Goal: Information Seeking & Learning: Learn about a topic

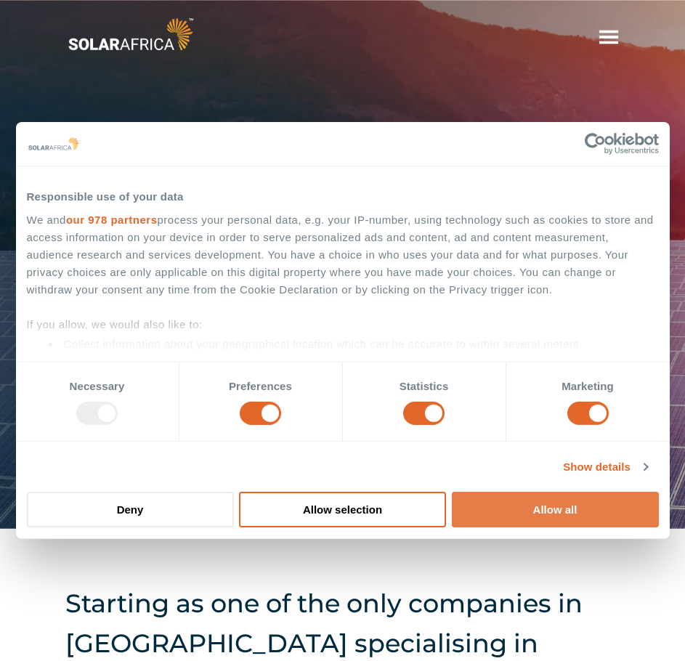
click at [511, 499] on button "Allow all" at bounding box center [554, 509] width 207 height 36
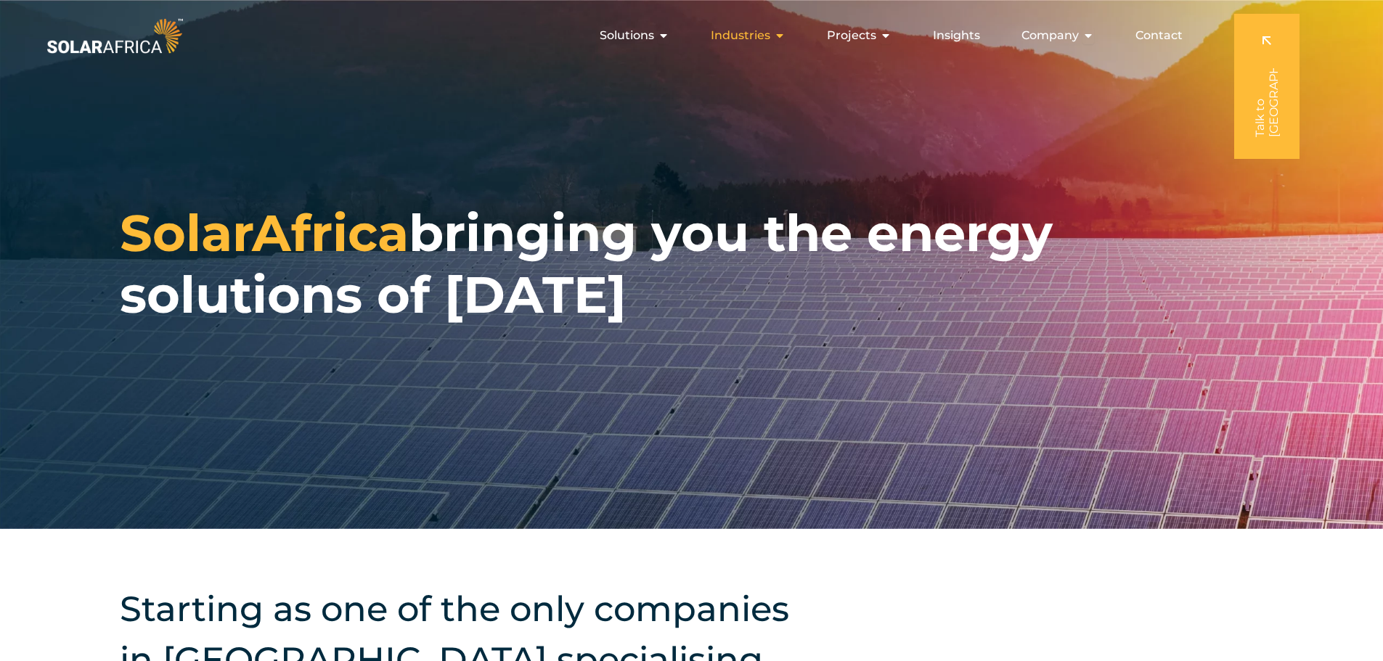
click at [684, 35] on icon "Menu" at bounding box center [780, 36] width 12 height 12
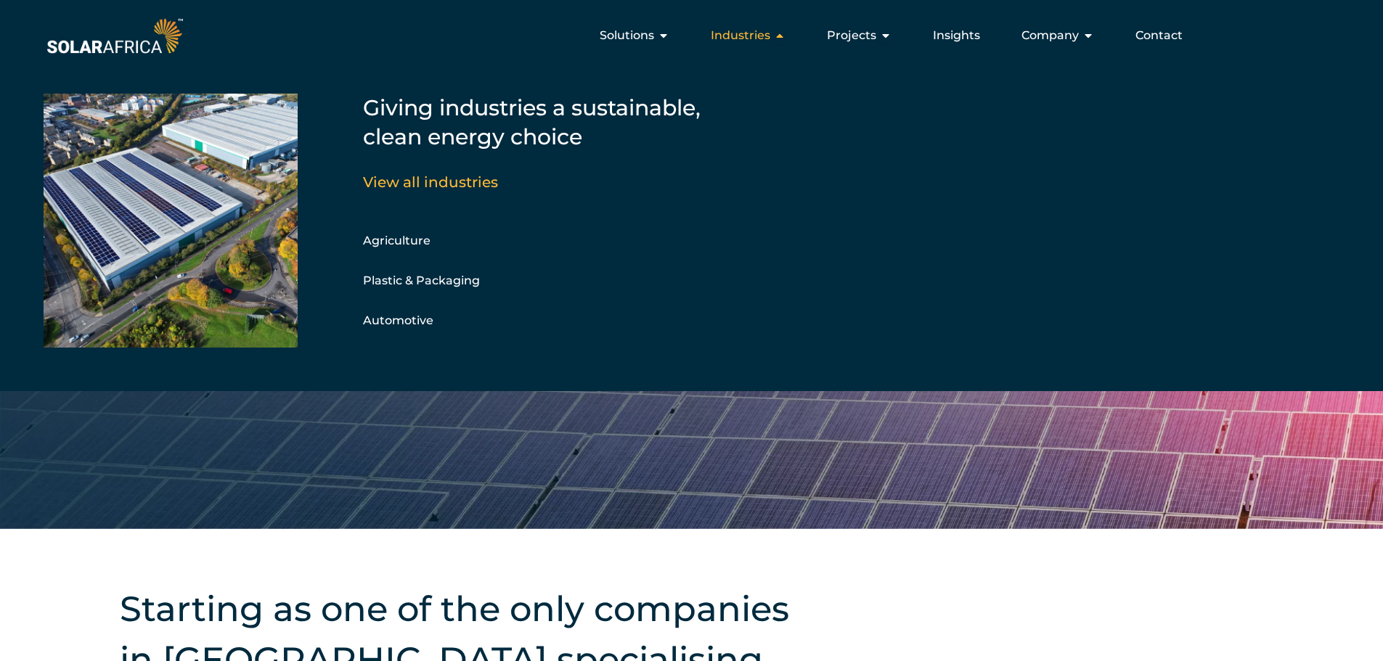
click at [684, 35] on icon "Menu" at bounding box center [780, 36] width 12 height 12
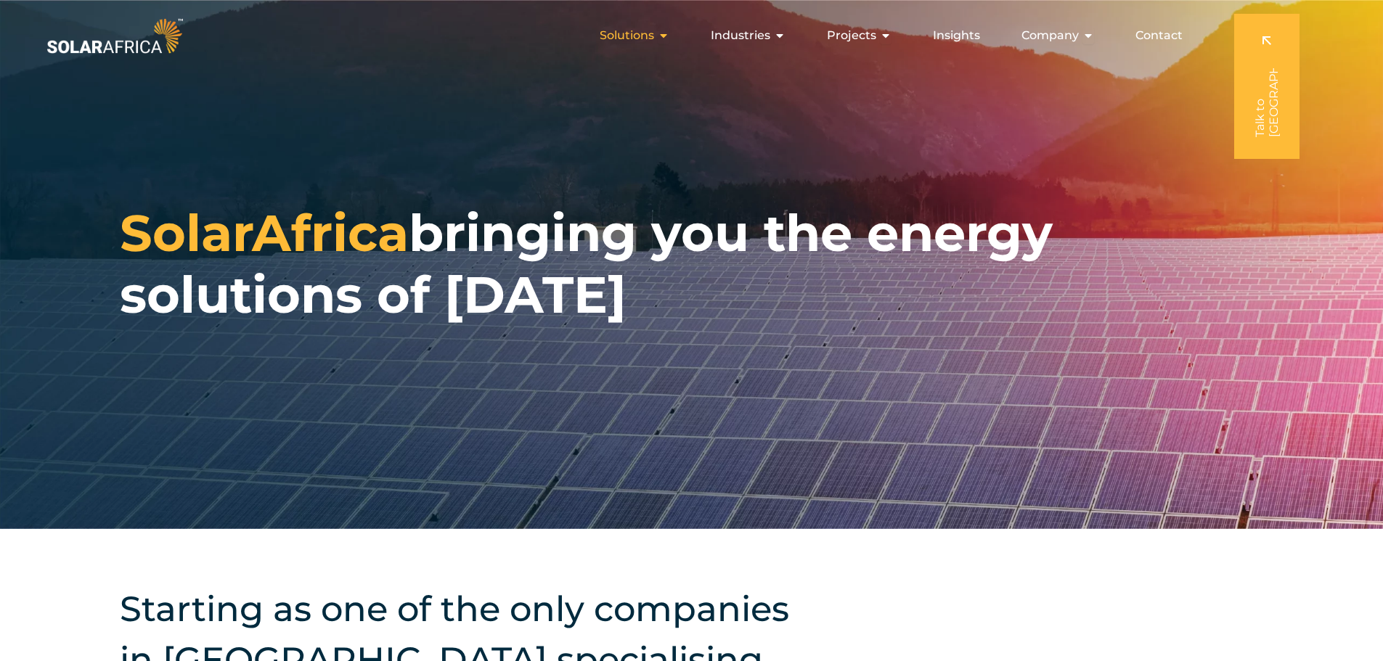
click at [666, 35] on icon "Menu" at bounding box center [664, 36] width 12 height 12
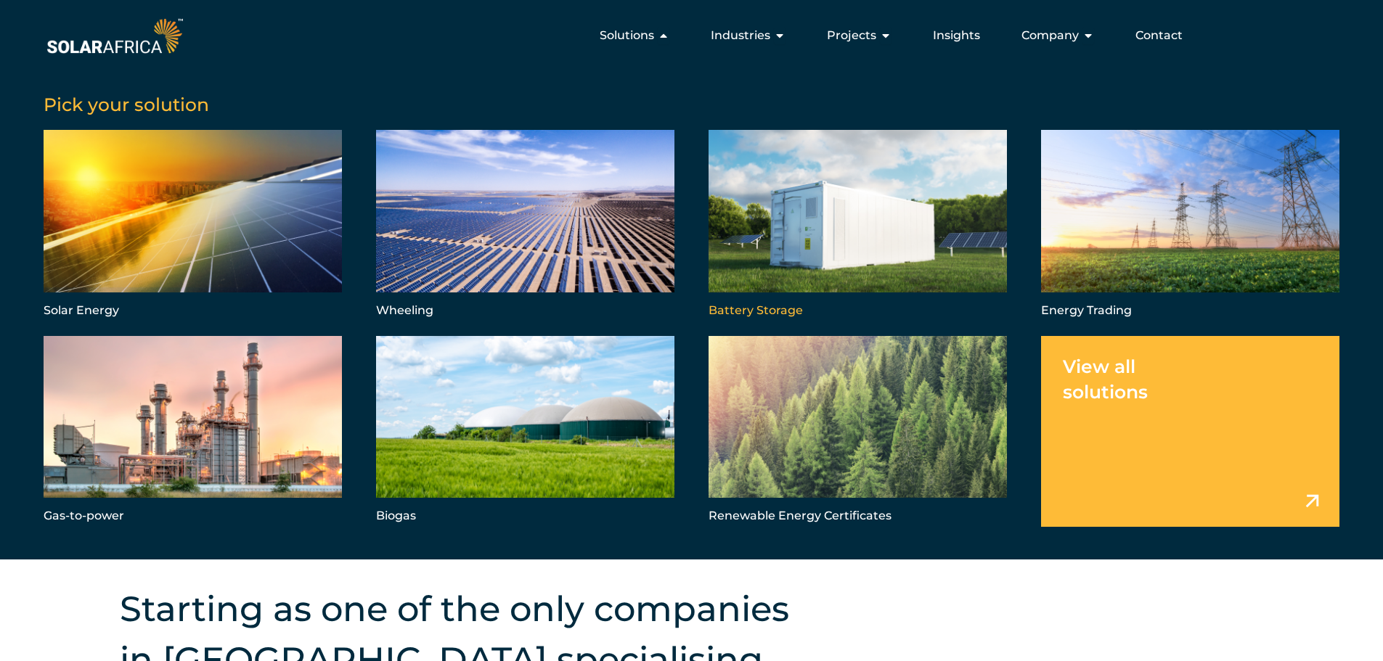
click at [684, 215] on link "Menu" at bounding box center [857, 225] width 298 height 191
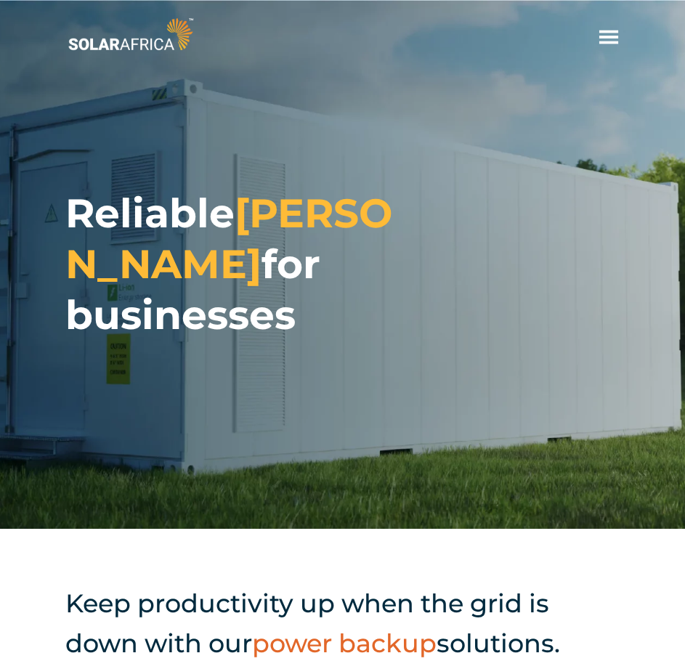
click at [610, 34] on span "hello" at bounding box center [608, 37] width 22 height 22
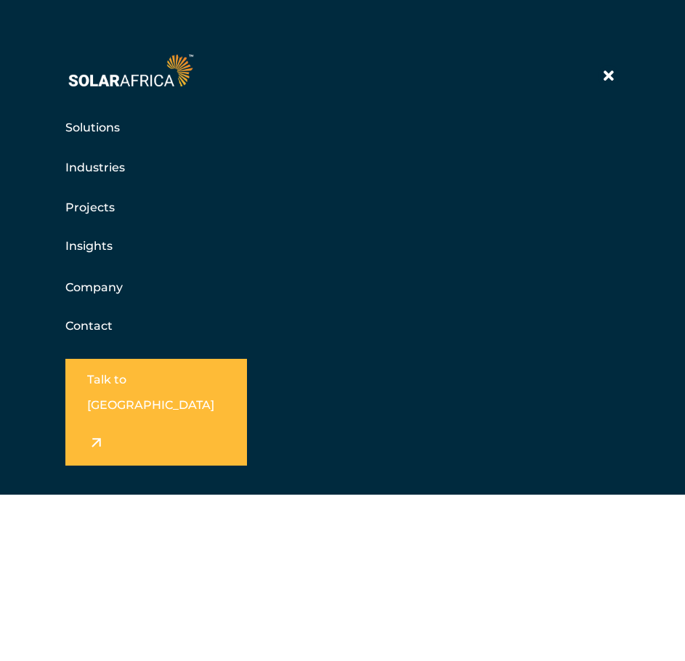
click at [83, 132] on link "Solutions" at bounding box center [92, 127] width 54 height 18
